Goal: Complete application form

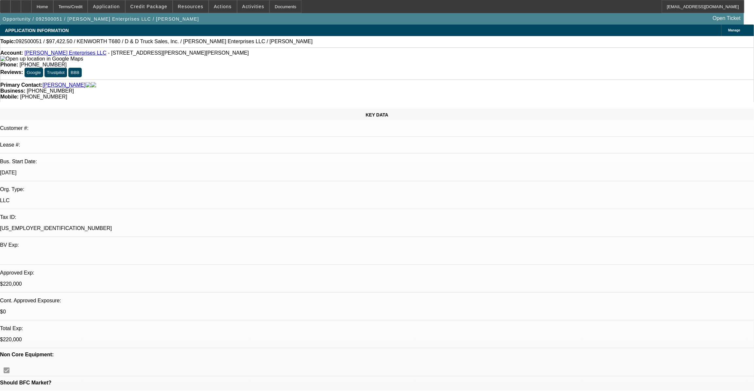
select select "0"
select select "0.1"
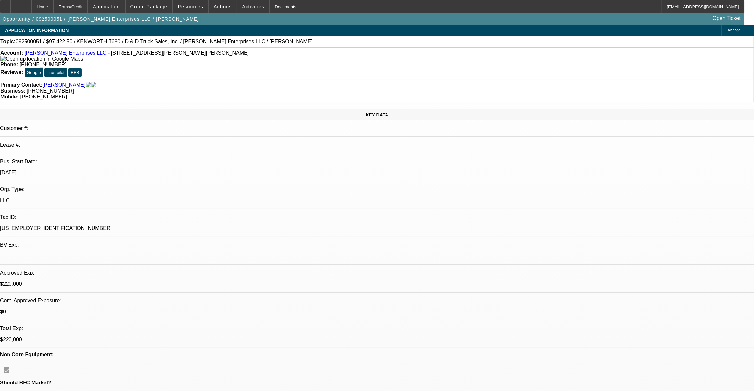
select select "0"
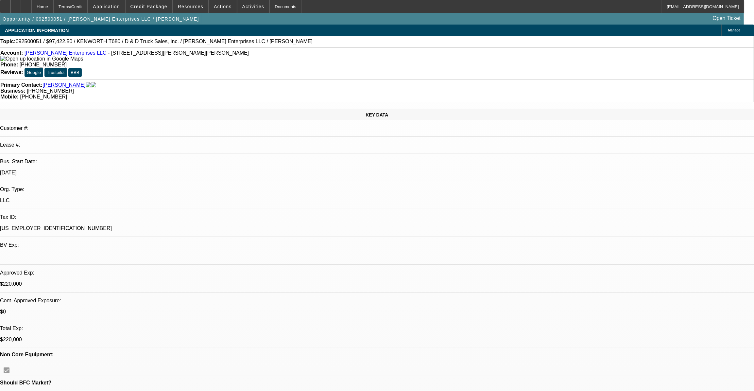
select select "1"
select select "3"
select select "6"
select select "1"
select select "3"
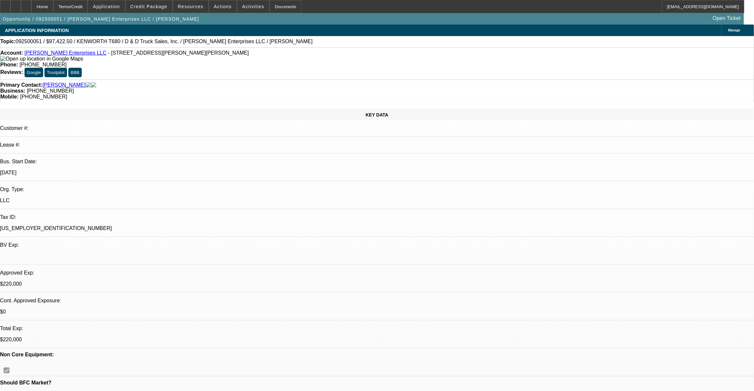
select select "6"
select select "1"
select select "3"
select select "6"
select select "1"
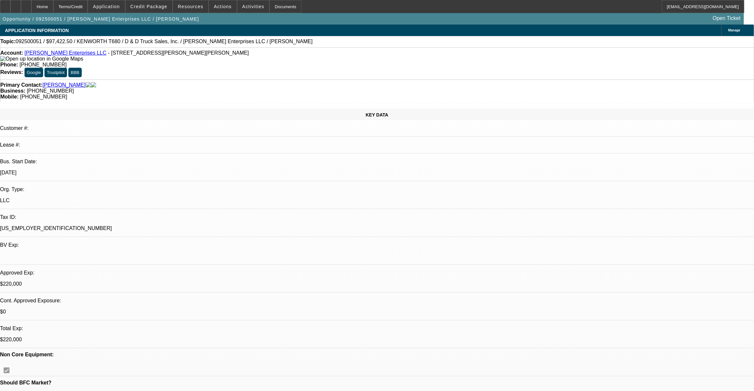
select select "3"
select select "6"
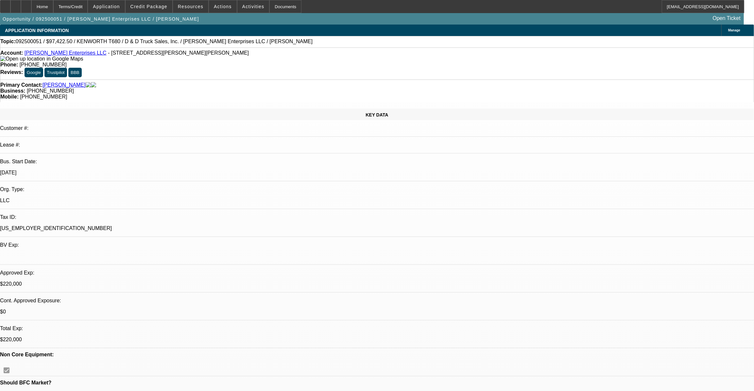
select select "0"
select select "2"
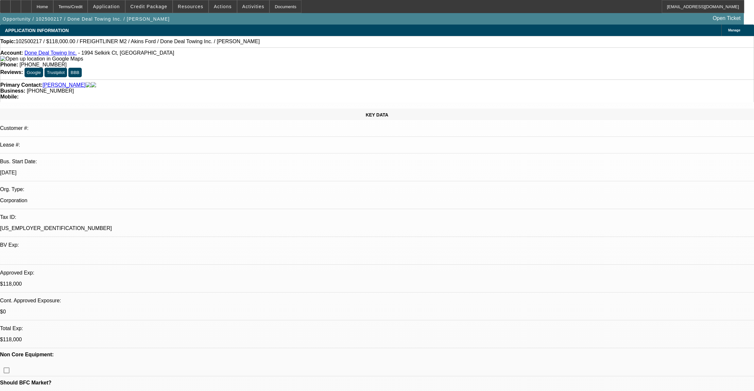
select select "0"
select select "6"
select select "0"
select select "2"
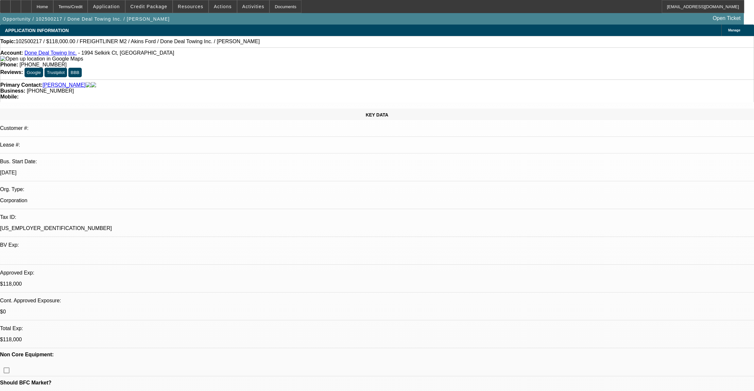
select select "0"
select select "6"
select select "0"
select select "2"
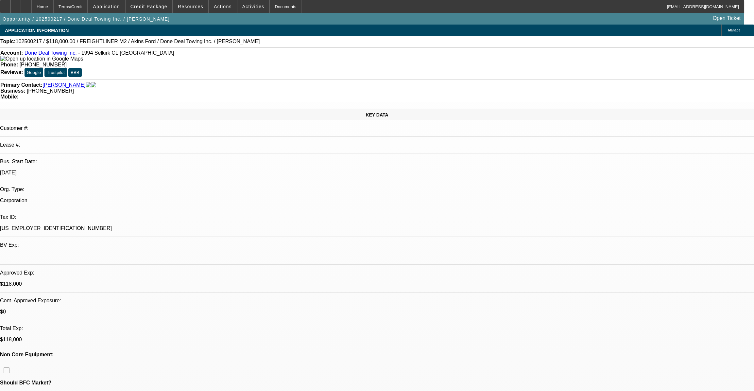
select select "0"
select select "6"
